Goal: Check status: Check status

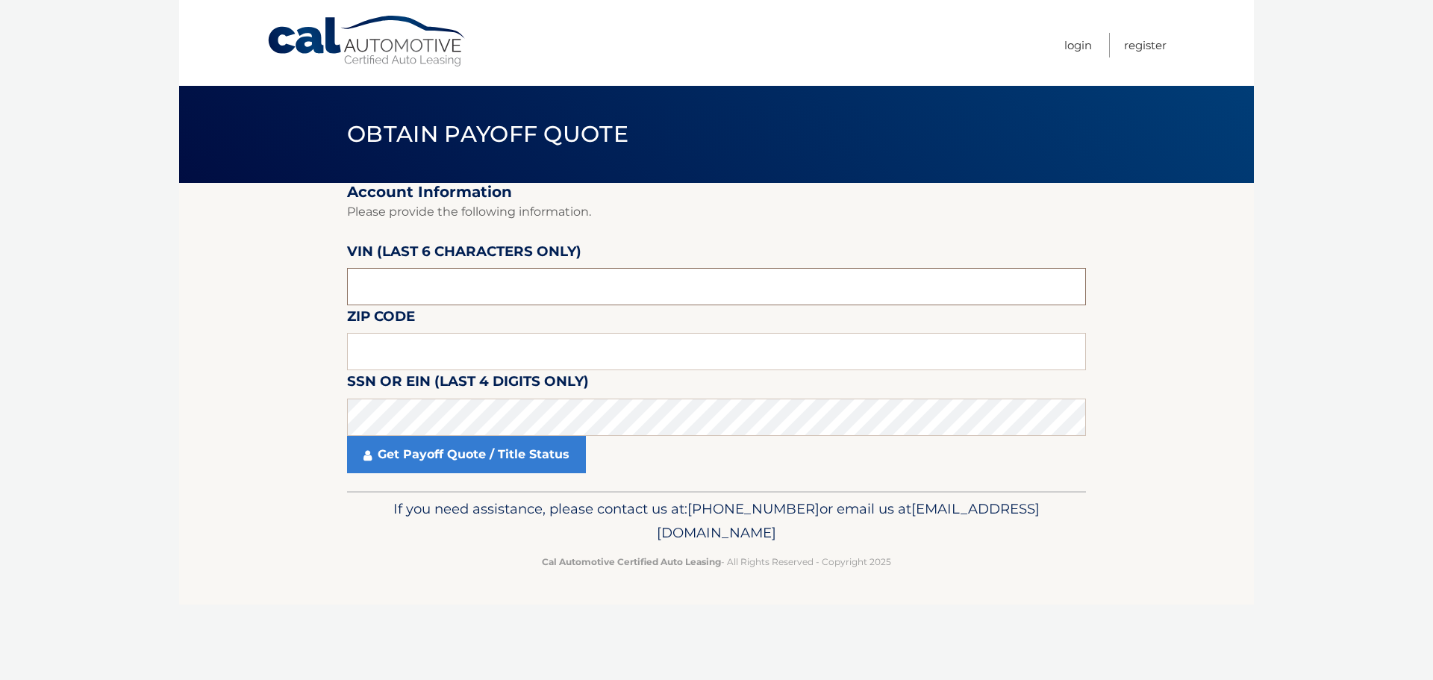
click at [433, 293] on input "text" at bounding box center [716, 286] width 739 height 37
type input "262001"
click at [438, 355] on input "text" at bounding box center [716, 351] width 739 height 37
type input "33134"
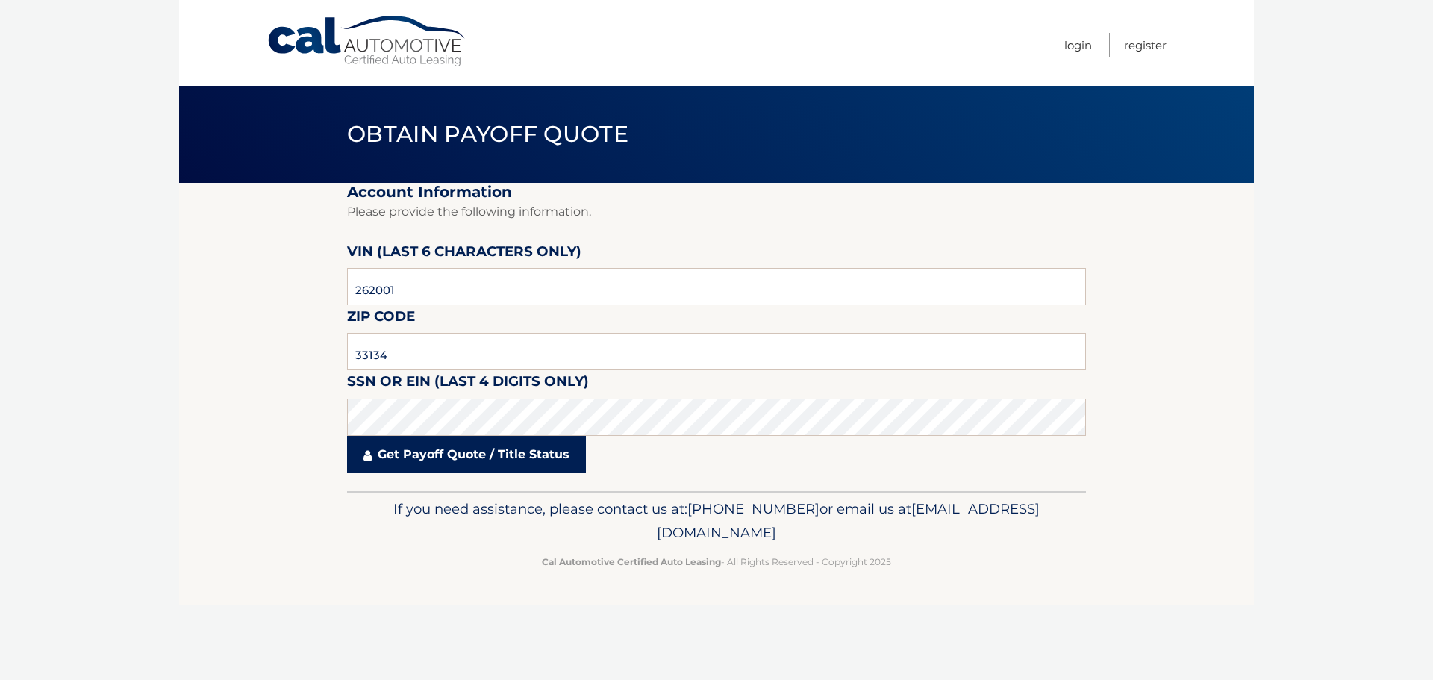
click at [452, 461] on link "Get Payoff Quote / Title Status" at bounding box center [466, 454] width 239 height 37
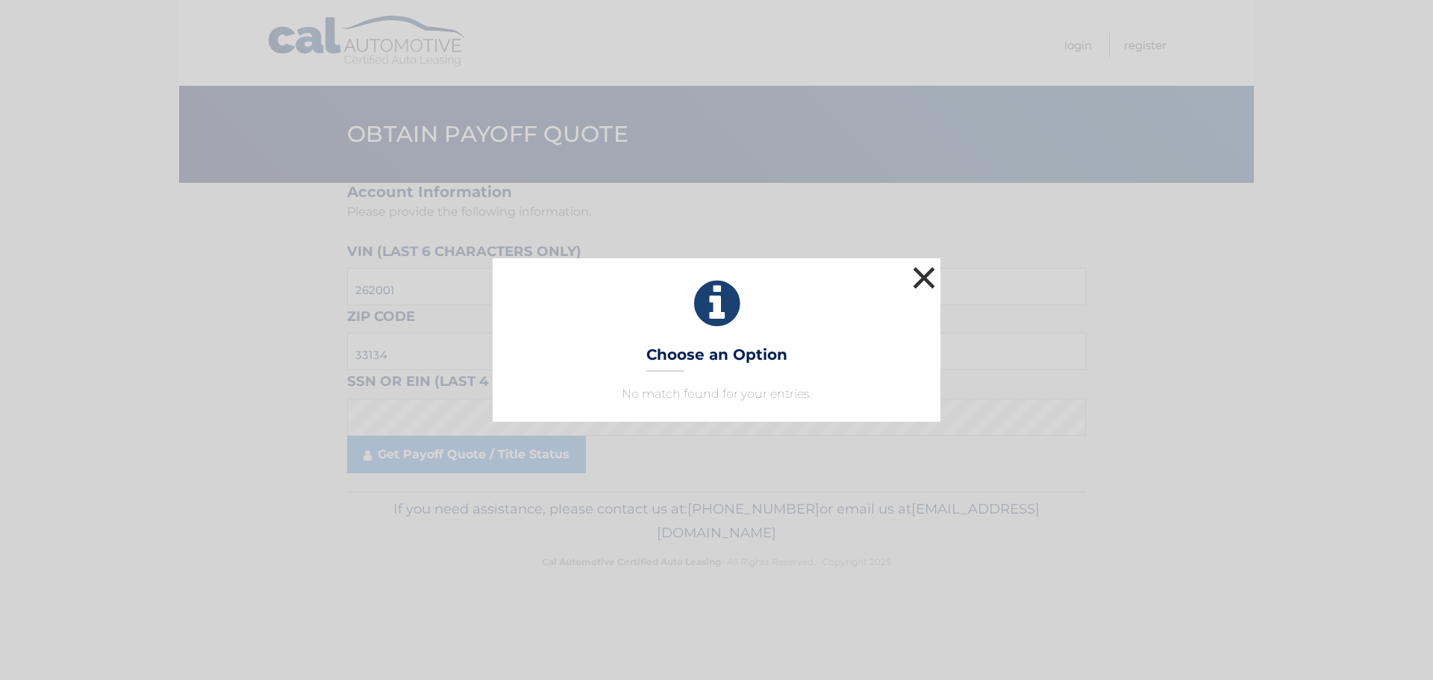
click at [929, 268] on button "×" at bounding box center [924, 278] width 30 height 30
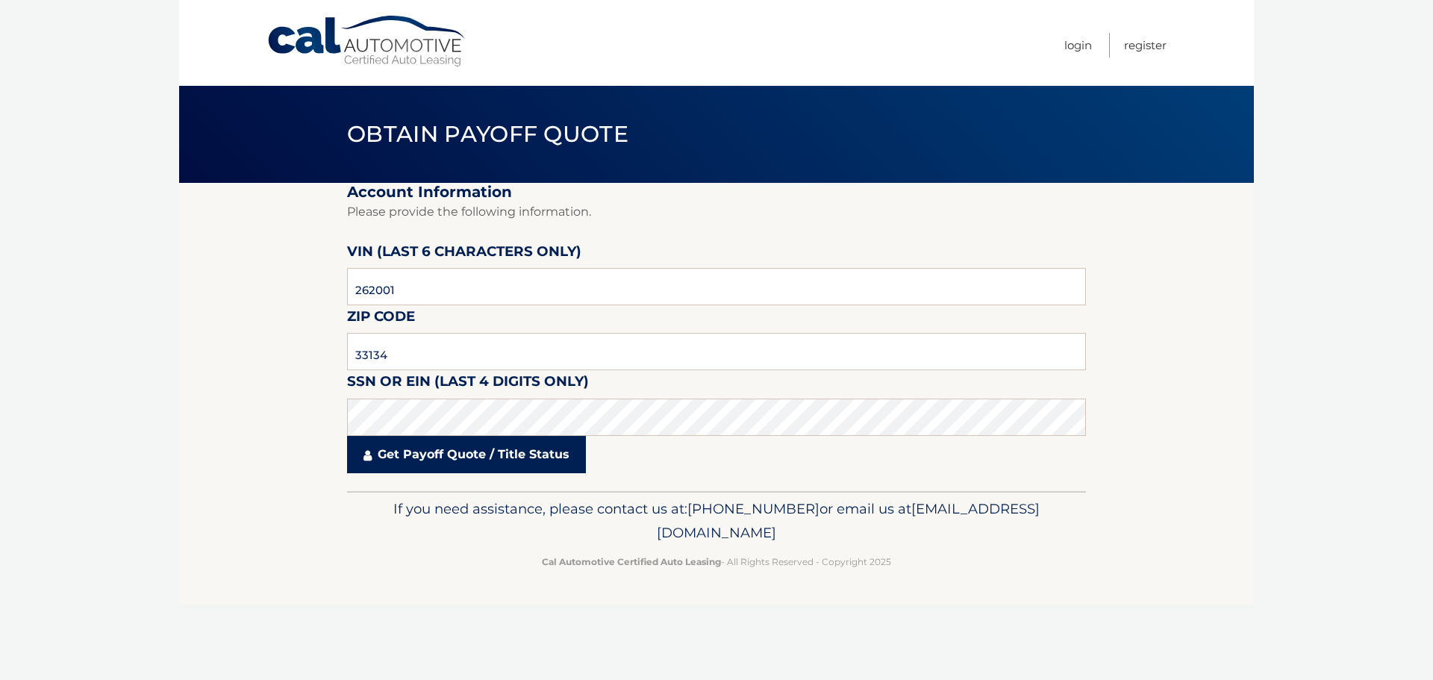
click at [420, 465] on link "Get Payoff Quote / Title Status" at bounding box center [466, 454] width 239 height 37
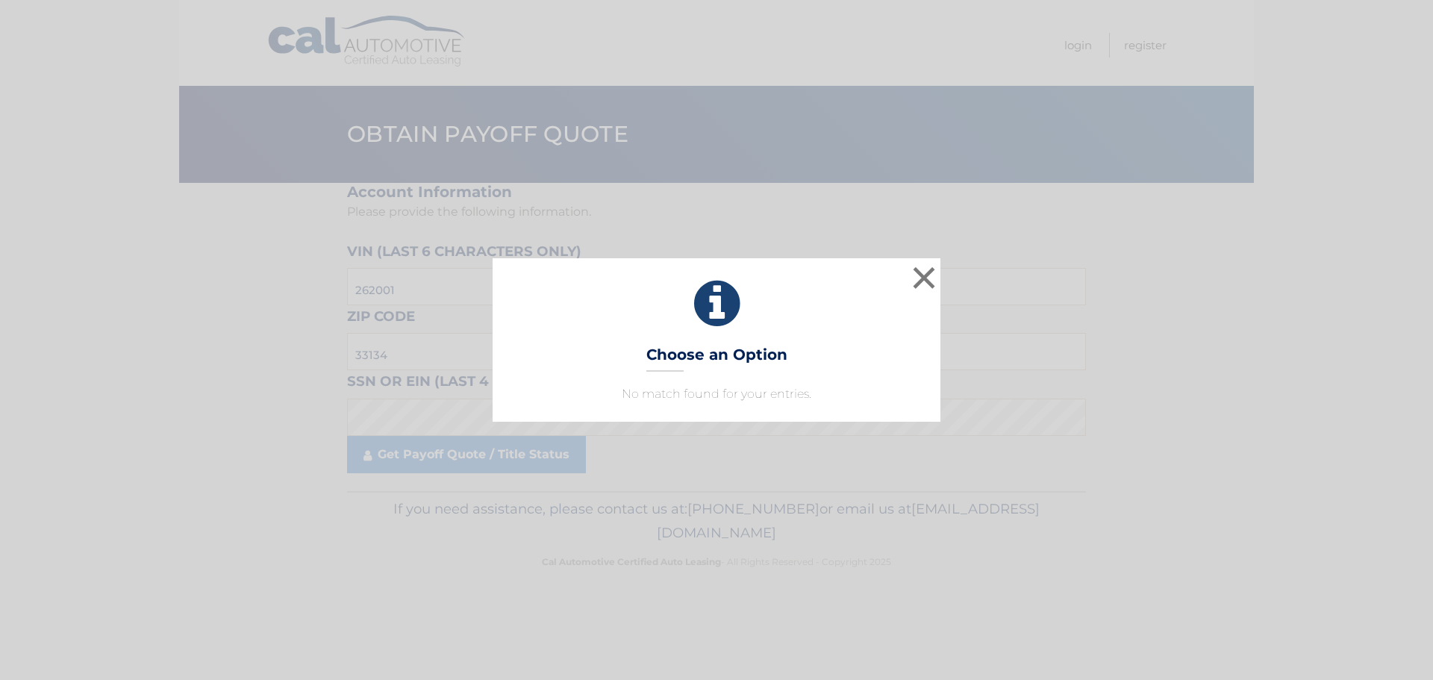
click at [694, 372] on div "× Choose an Option No match found for your entries. This is what you see on sec…" at bounding box center [717, 339] width 448 height 163
click at [929, 272] on button "×" at bounding box center [924, 278] width 30 height 30
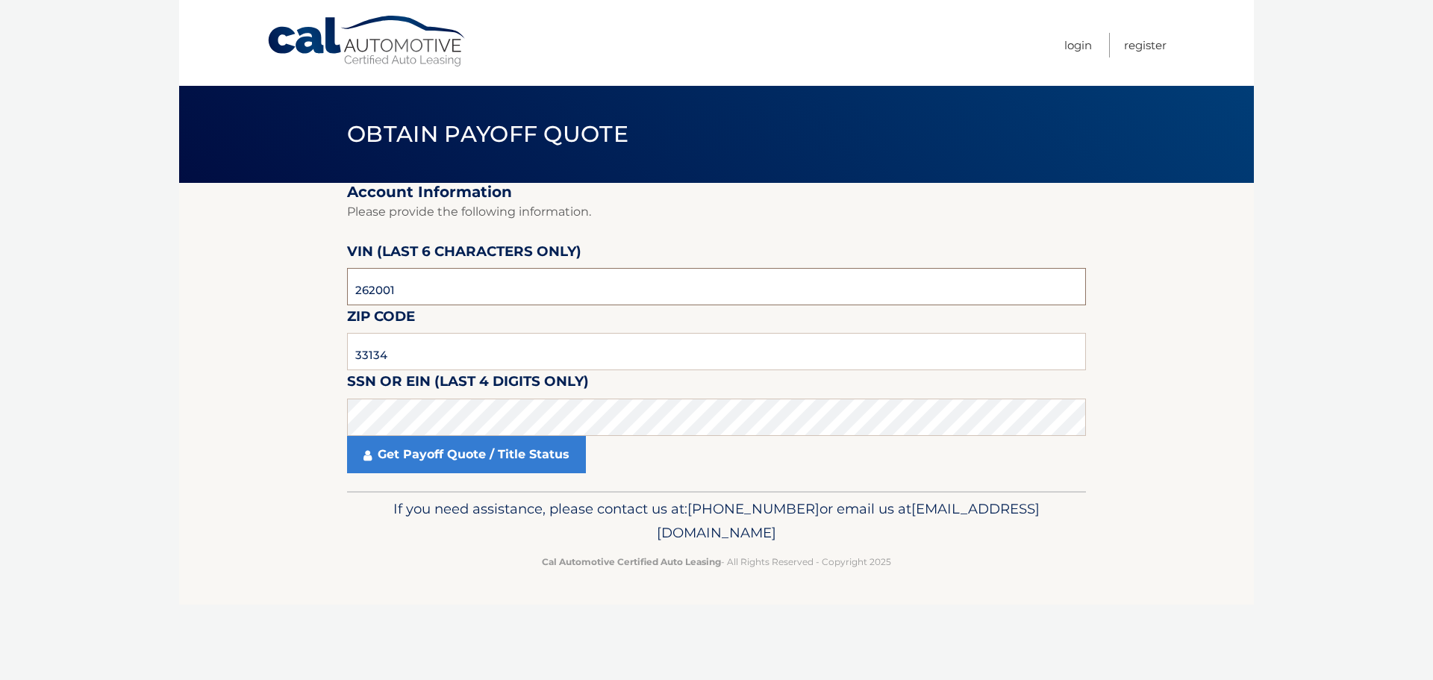
click at [463, 302] on input "262001" at bounding box center [716, 286] width 739 height 37
click at [296, 435] on section "Account Information Please provide the following information. VIN (last 6 chara…" at bounding box center [716, 337] width 1075 height 308
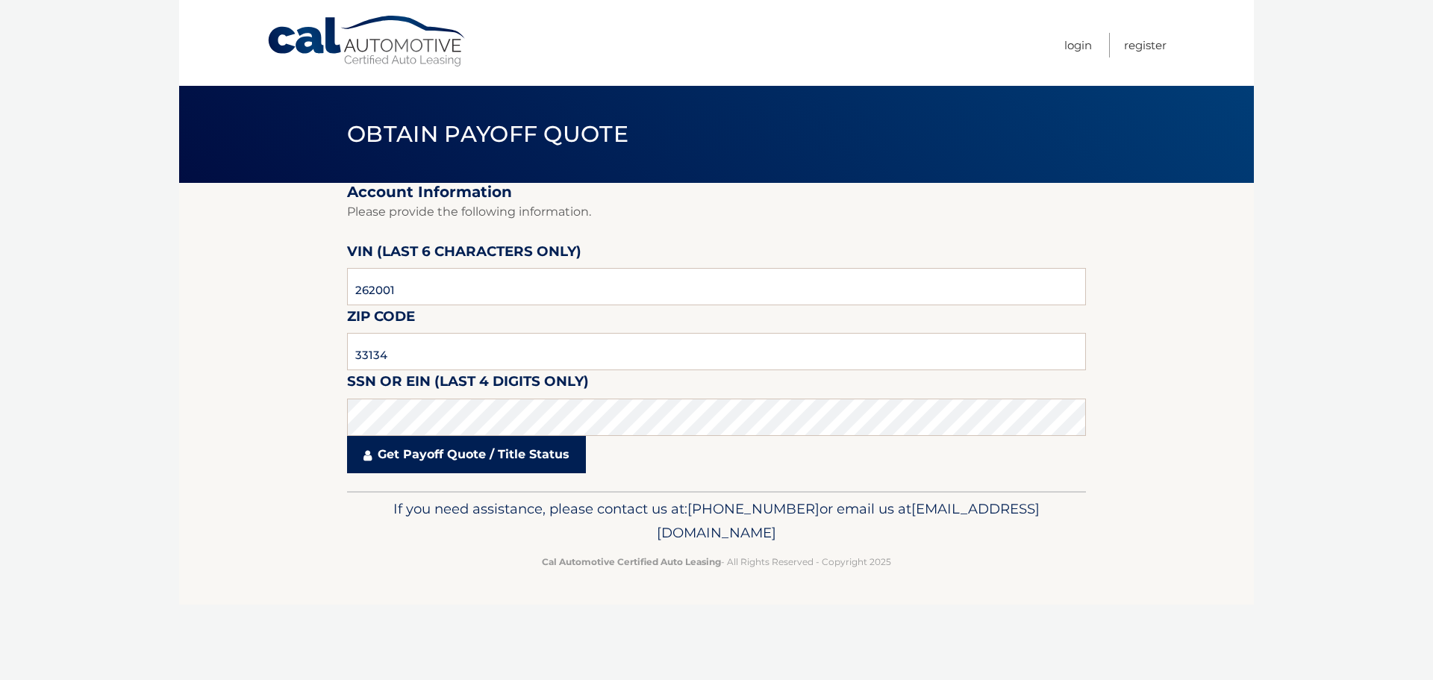
click at [471, 467] on link "Get Payoff Quote / Title Status" at bounding box center [466, 454] width 239 height 37
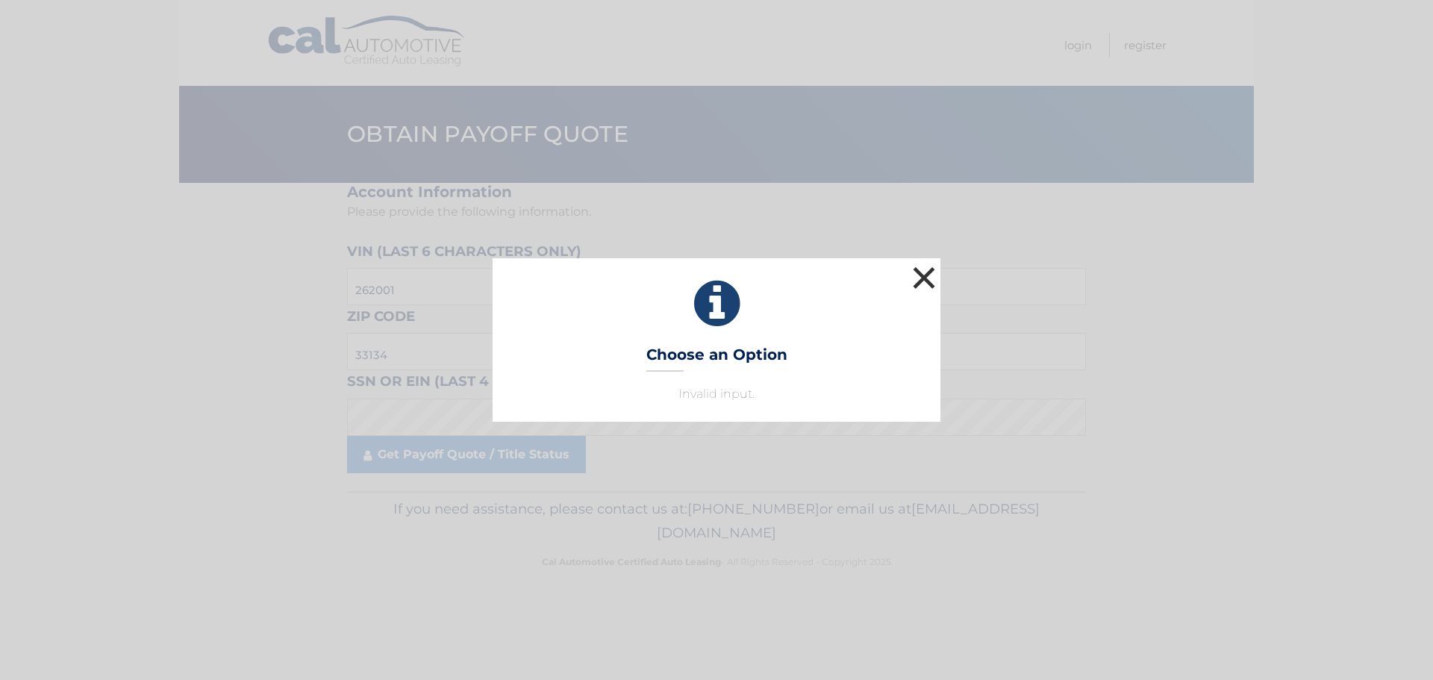
click at [926, 274] on button "×" at bounding box center [924, 278] width 30 height 30
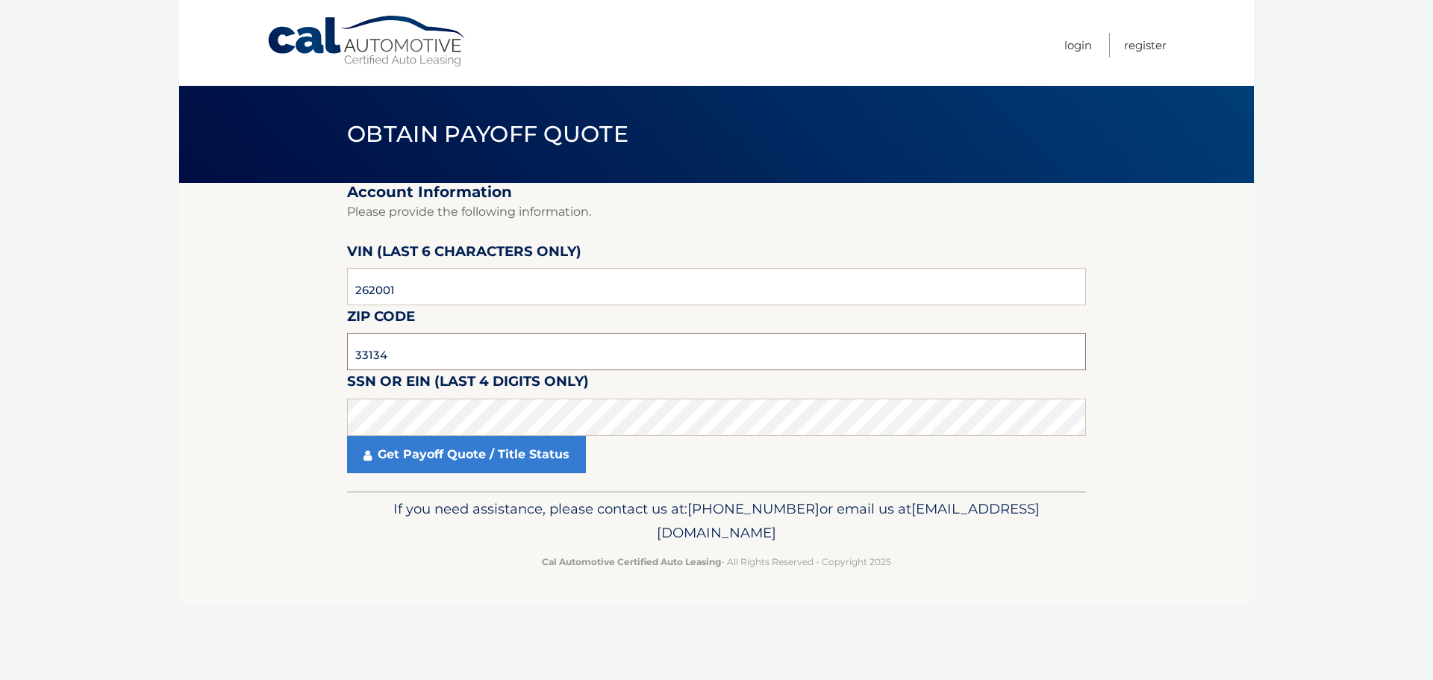
click at [499, 353] on input "33134" at bounding box center [716, 351] width 739 height 37
drag, startPoint x: 442, startPoint y: 365, endPoint x: 265, endPoint y: 361, distance: 177.0
click at [273, 365] on section "Account Information Please provide the following information. VIN (last 6 chara…" at bounding box center [716, 337] width 1075 height 308
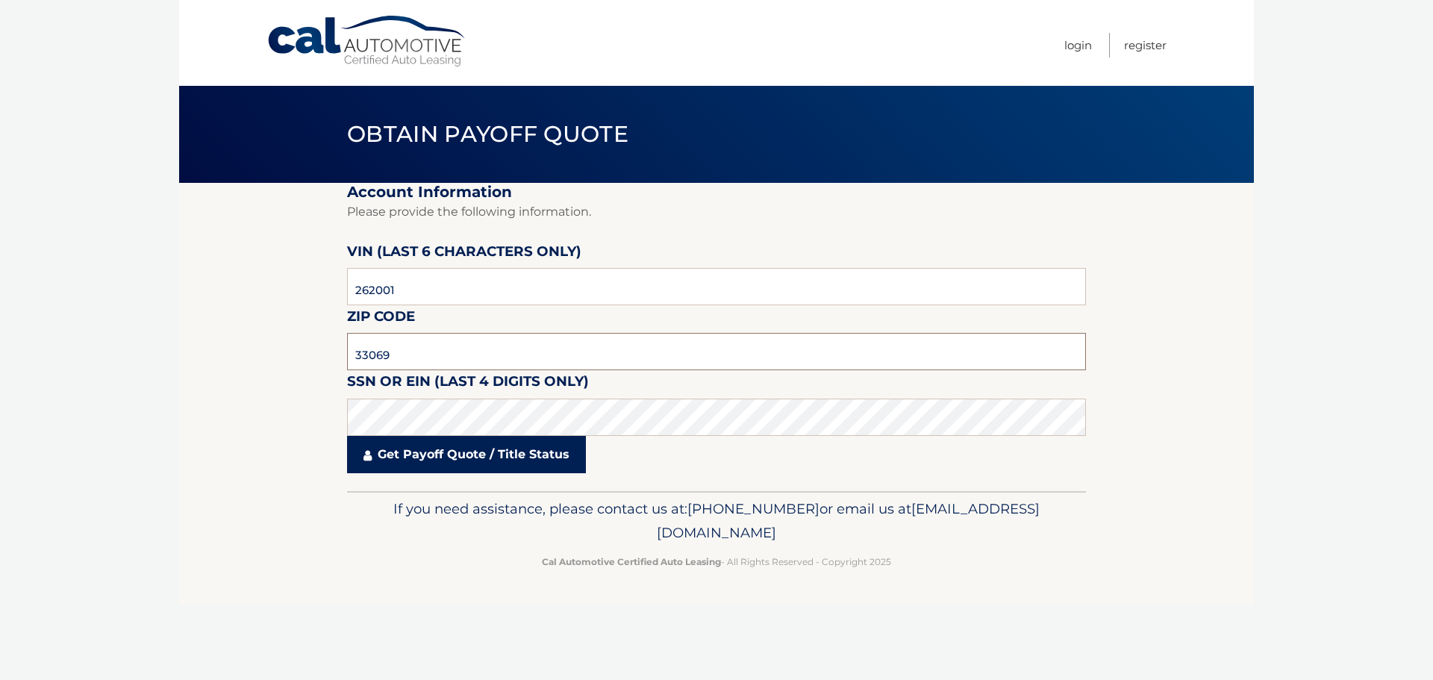
type input "33069"
click at [454, 464] on link "Get Payoff Quote / Title Status" at bounding box center [466, 454] width 239 height 37
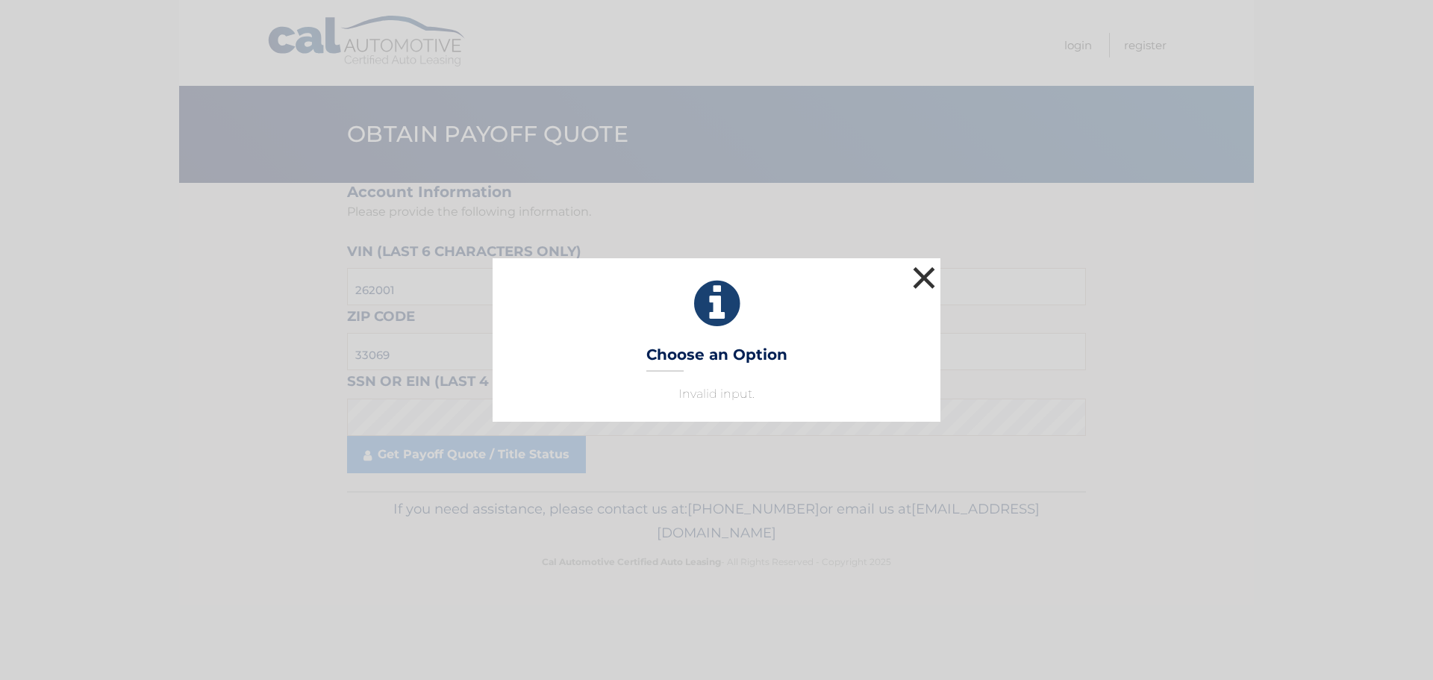
click at [929, 271] on button "×" at bounding box center [924, 278] width 30 height 30
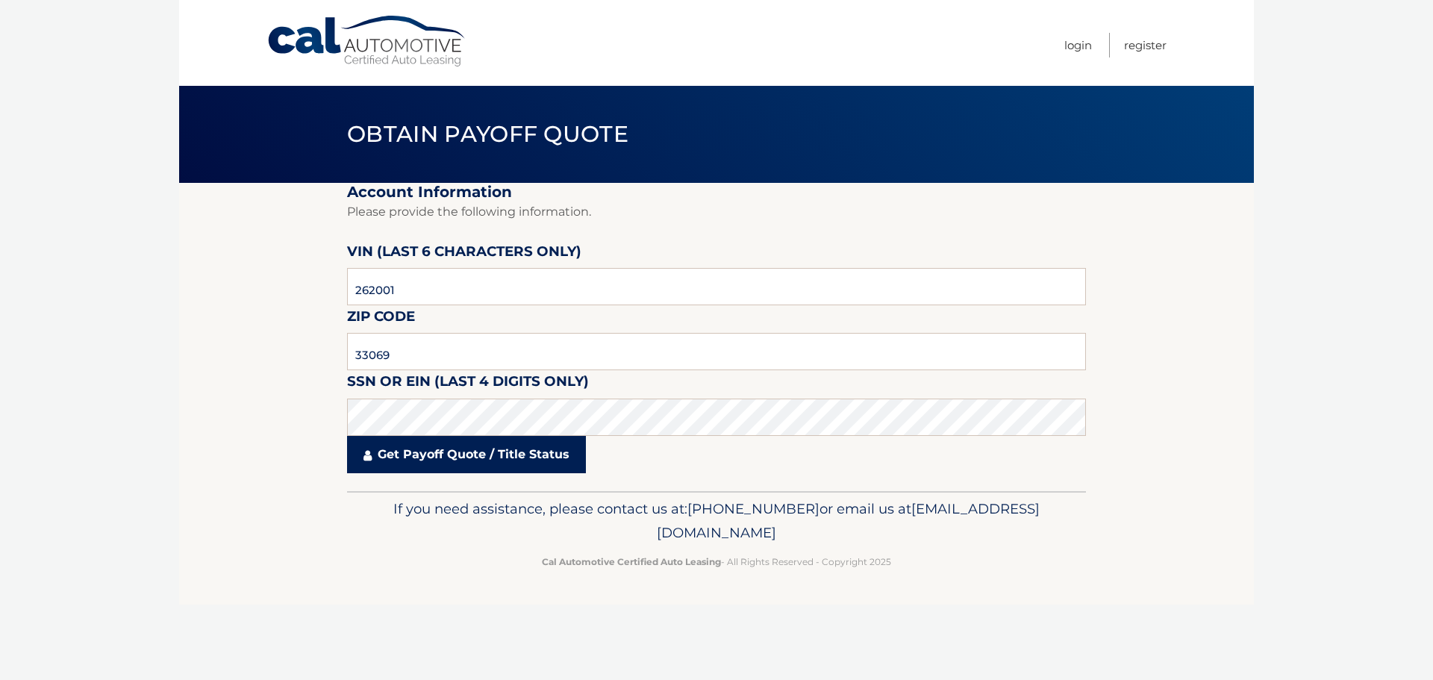
drag, startPoint x: 446, startPoint y: 448, endPoint x: 437, endPoint y: 469, distance: 23.0
click at [446, 449] on link "Get Payoff Quote / Title Status" at bounding box center [466, 454] width 239 height 37
click at [437, 470] on link "Get Payoff Quote / Title Status" at bounding box center [466, 454] width 239 height 37
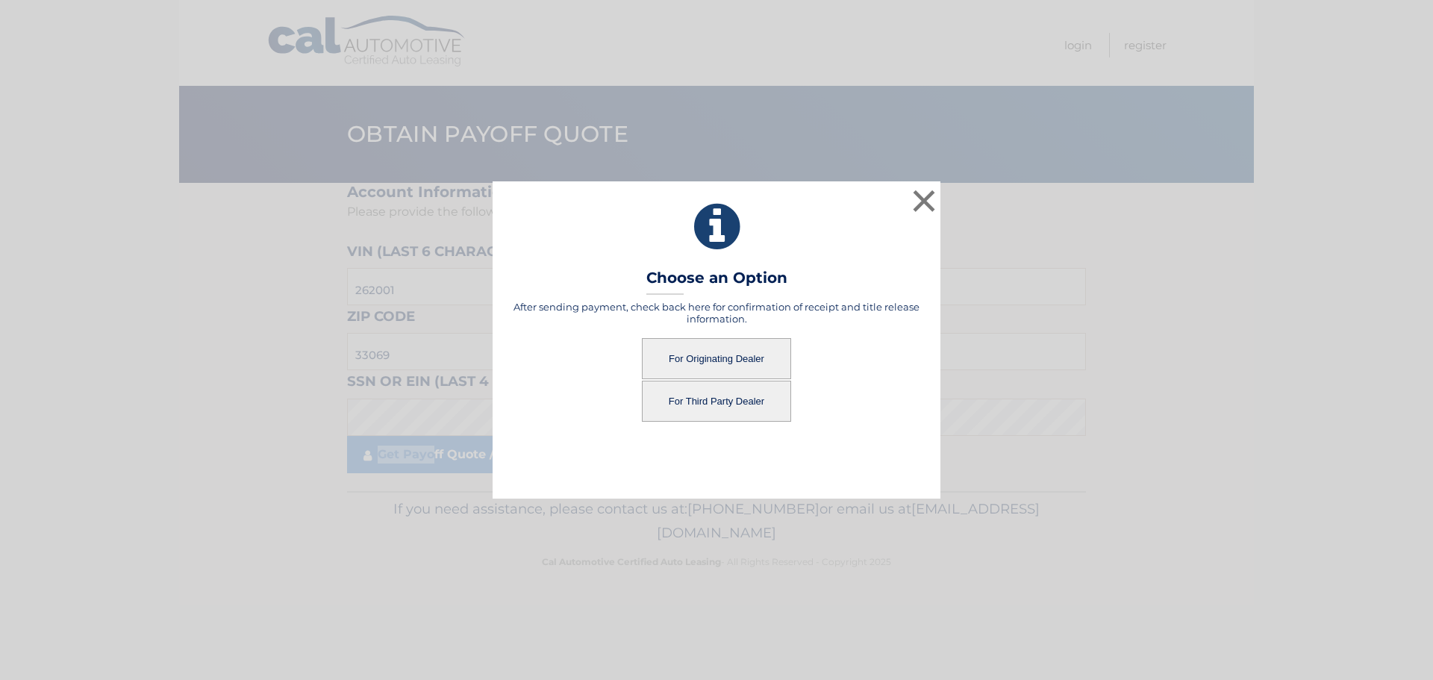
click at [717, 362] on button "For Originating Dealer" at bounding box center [716, 358] width 149 height 41
click at [718, 358] on button "For Originating Dealer" at bounding box center [716, 358] width 149 height 41
click at [722, 354] on button "For Originating Dealer" at bounding box center [716, 358] width 149 height 41
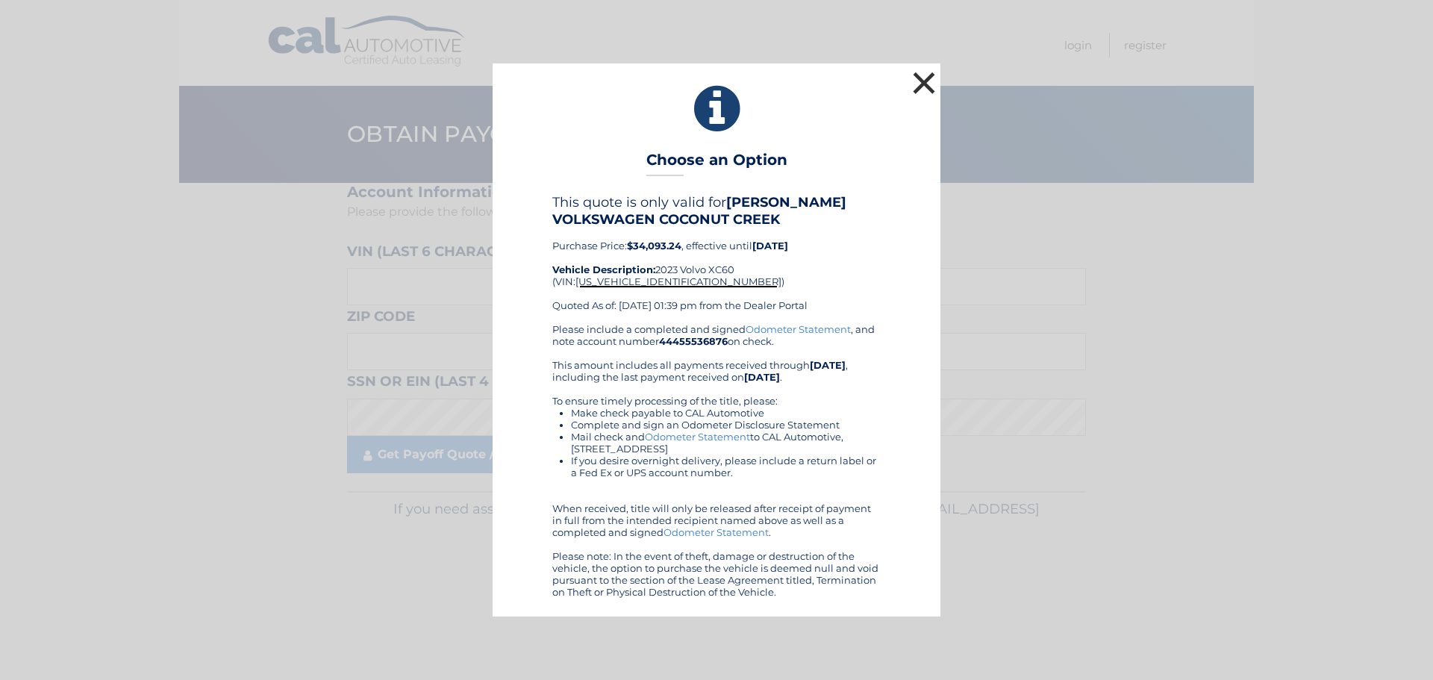
click at [931, 88] on button "×" at bounding box center [924, 83] width 30 height 30
